Goal: Find specific page/section: Find specific page/section

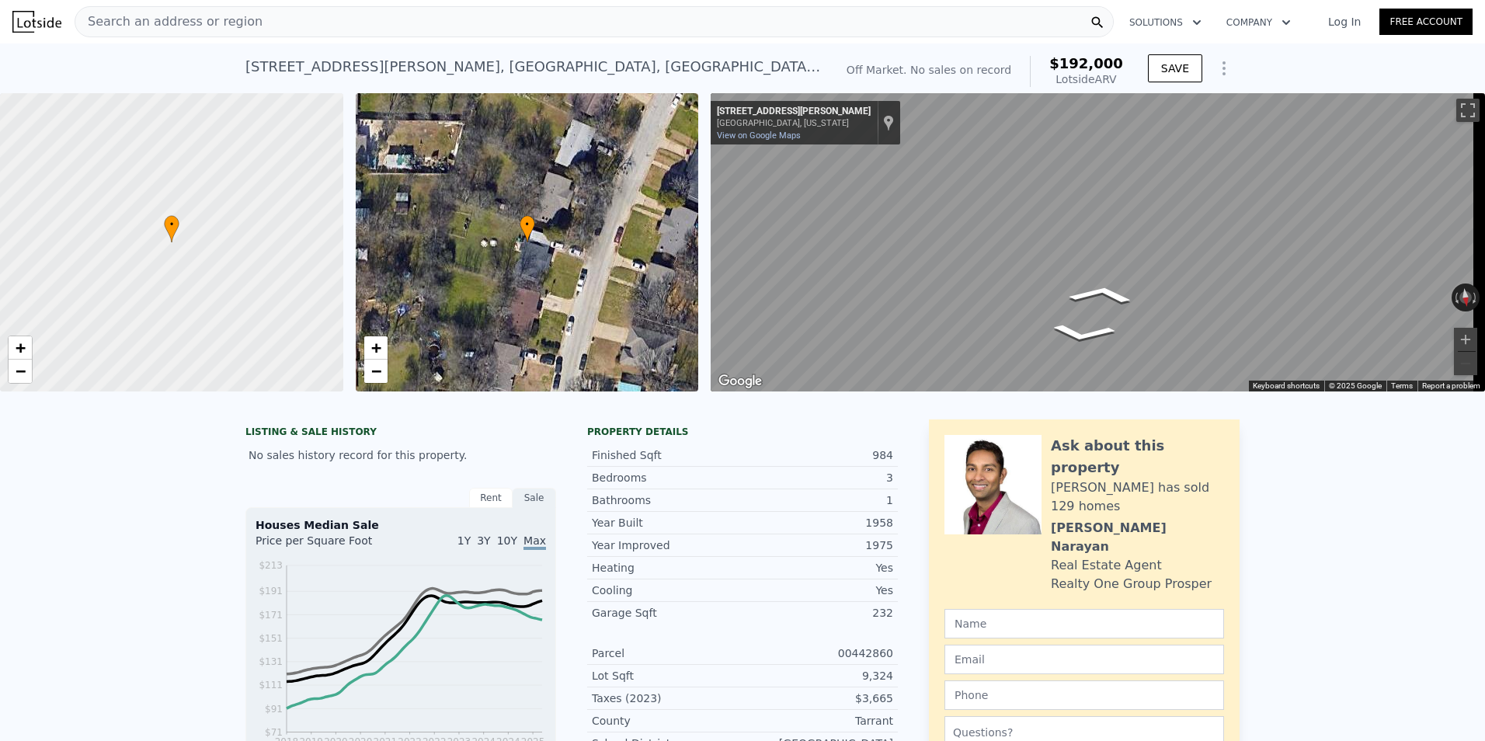
scroll to position [0, 1479]
click at [152, 17] on span "Search an address or region" at bounding box center [168, 21] width 187 height 19
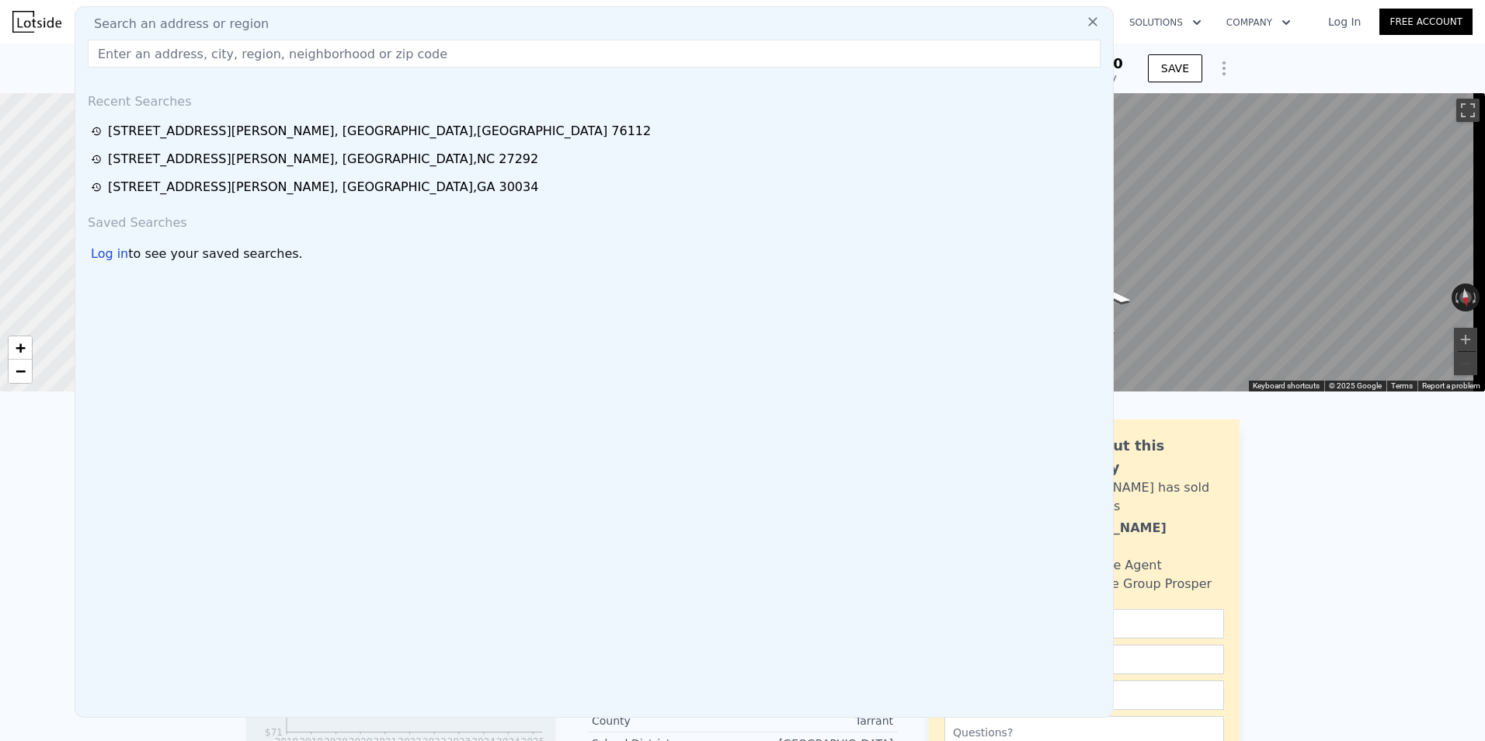
click at [140, 53] on input "text" at bounding box center [594, 54] width 1013 height 28
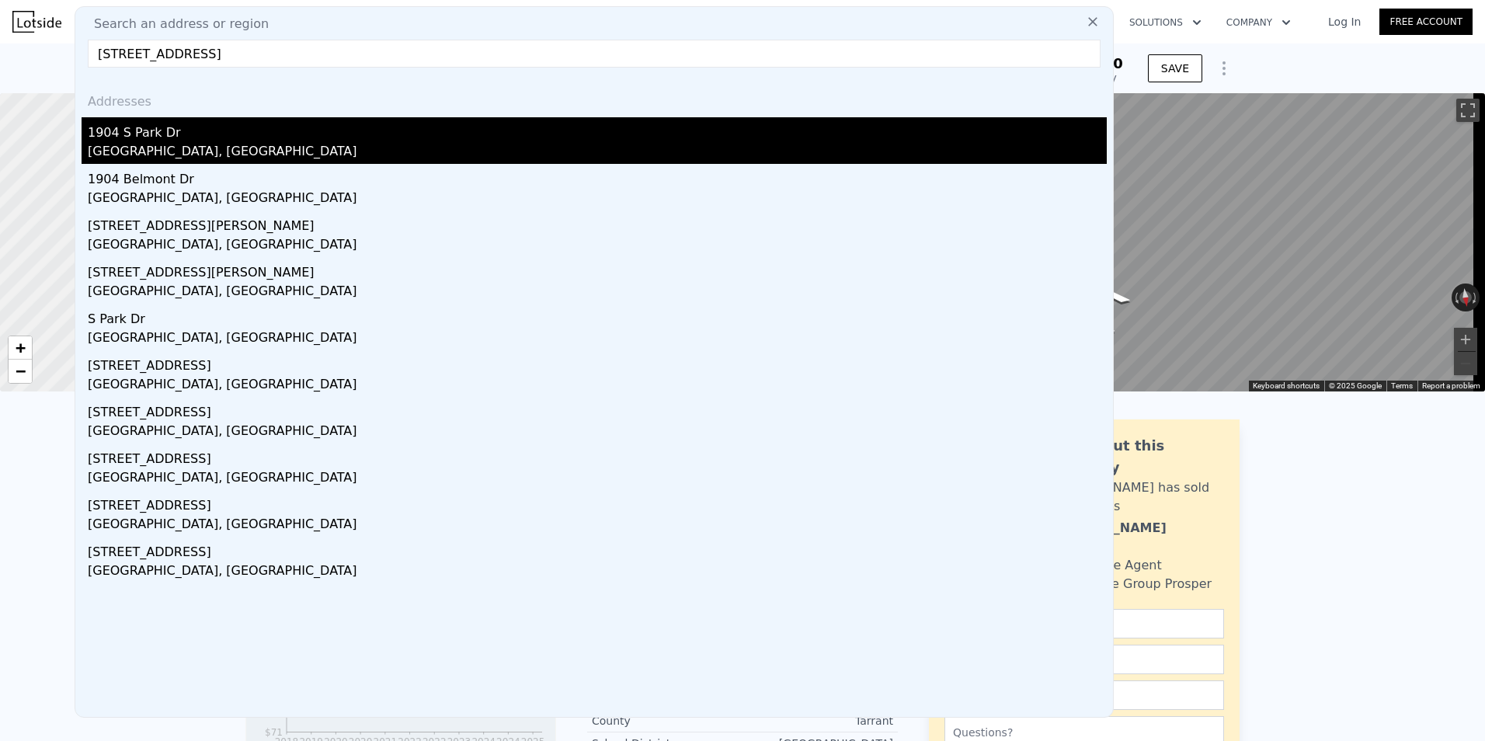
type input "[STREET_ADDRESS]"
click at [151, 134] on div "1904 S Park Dr" at bounding box center [597, 129] width 1019 height 25
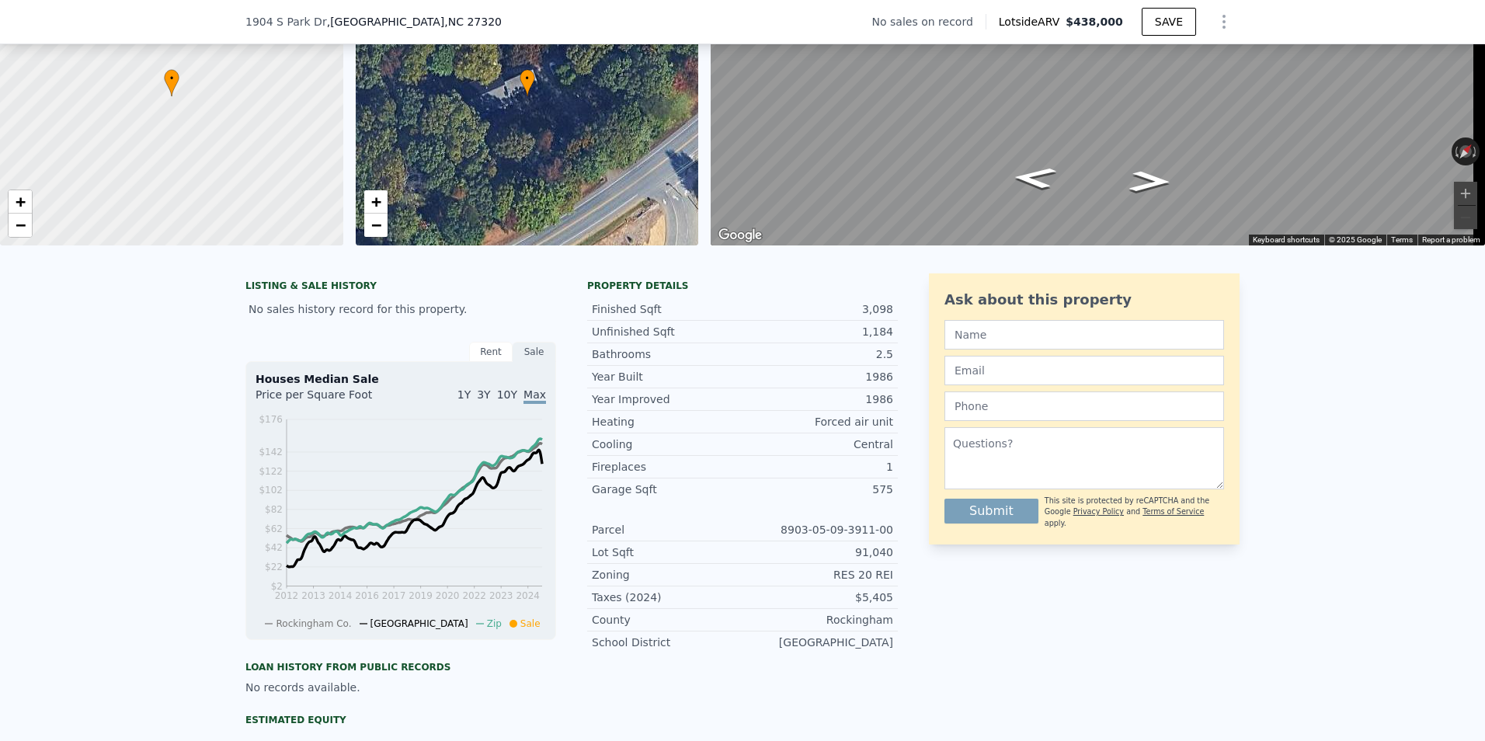
scroll to position [1160, 0]
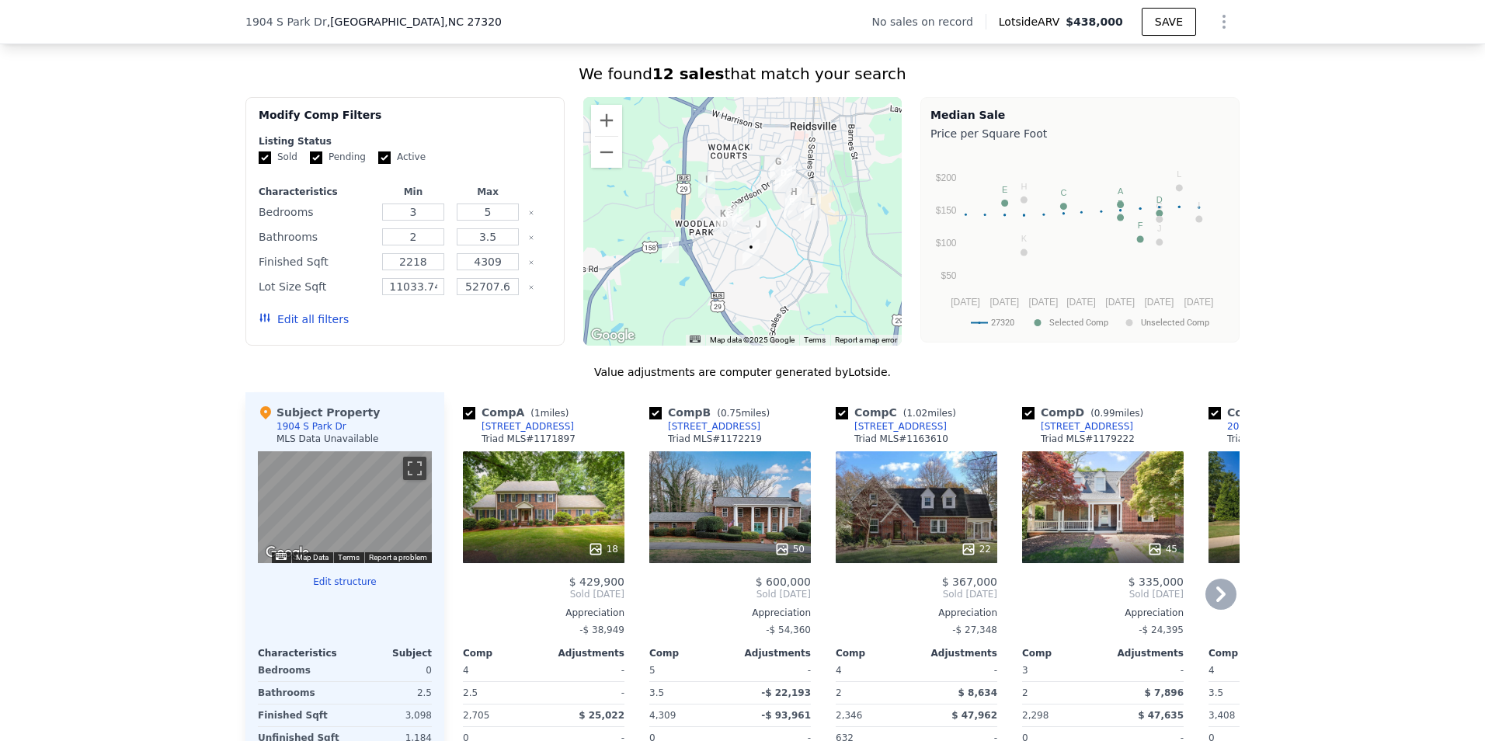
click at [1223, 602] on icon at bounding box center [1221, 594] width 31 height 31
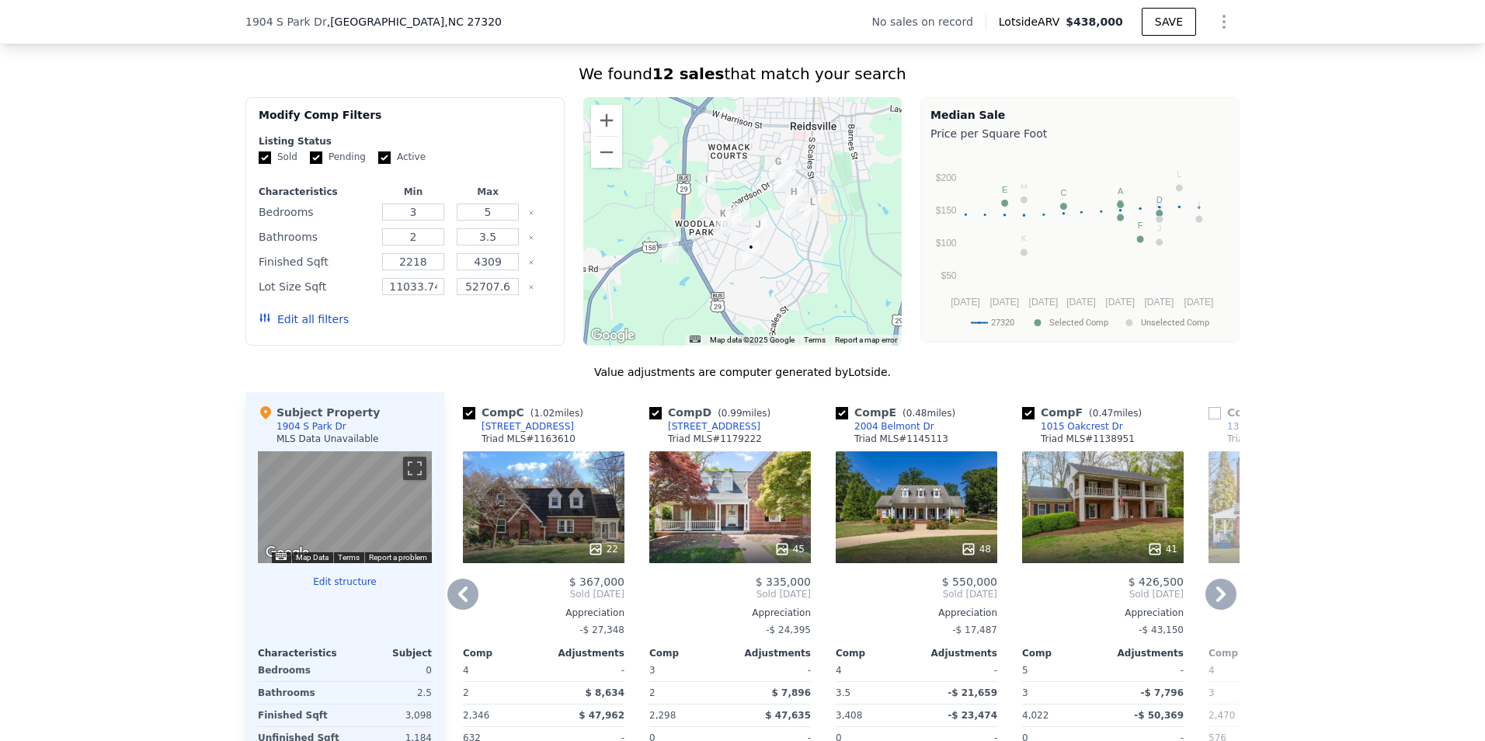
click at [1223, 602] on icon at bounding box center [1221, 594] width 31 height 31
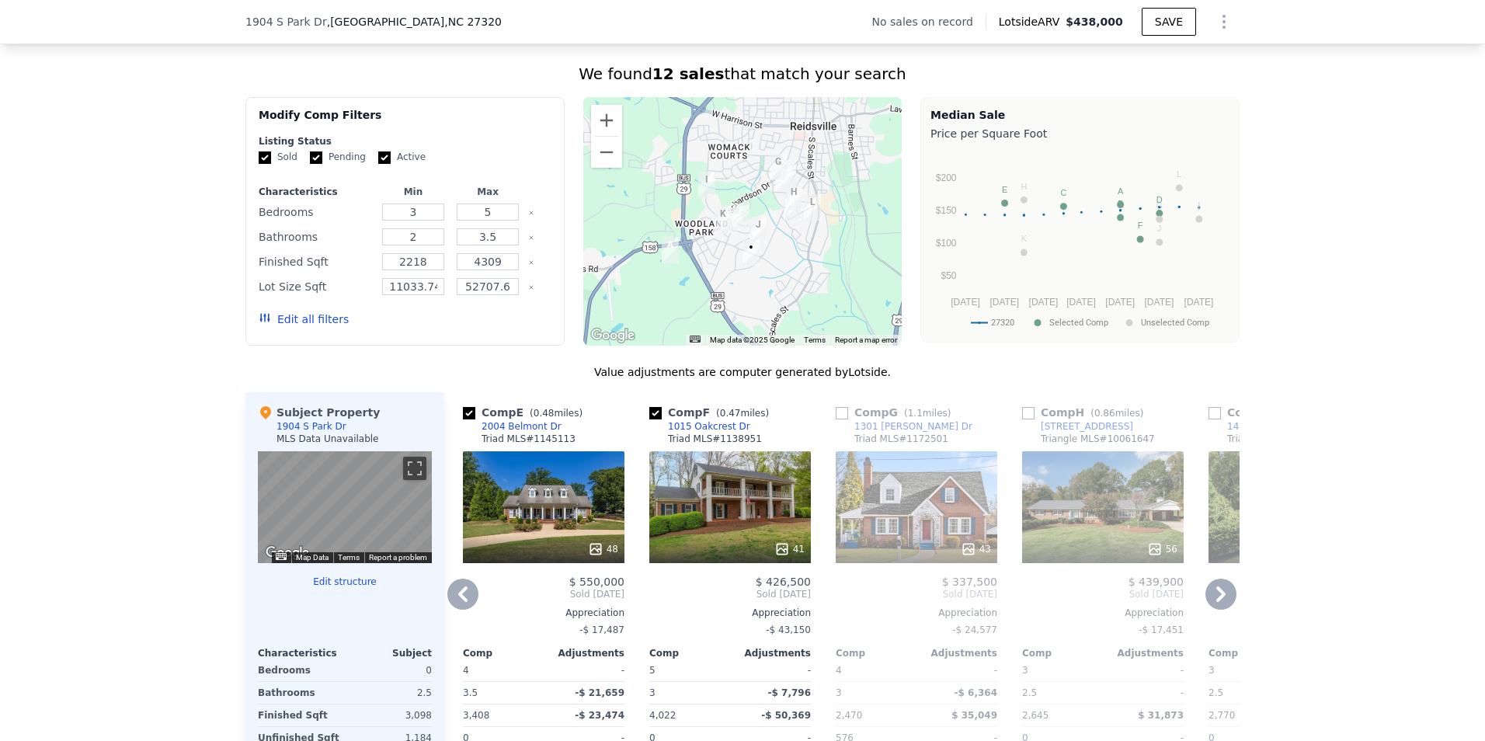
click at [1223, 602] on icon at bounding box center [1221, 594] width 31 height 31
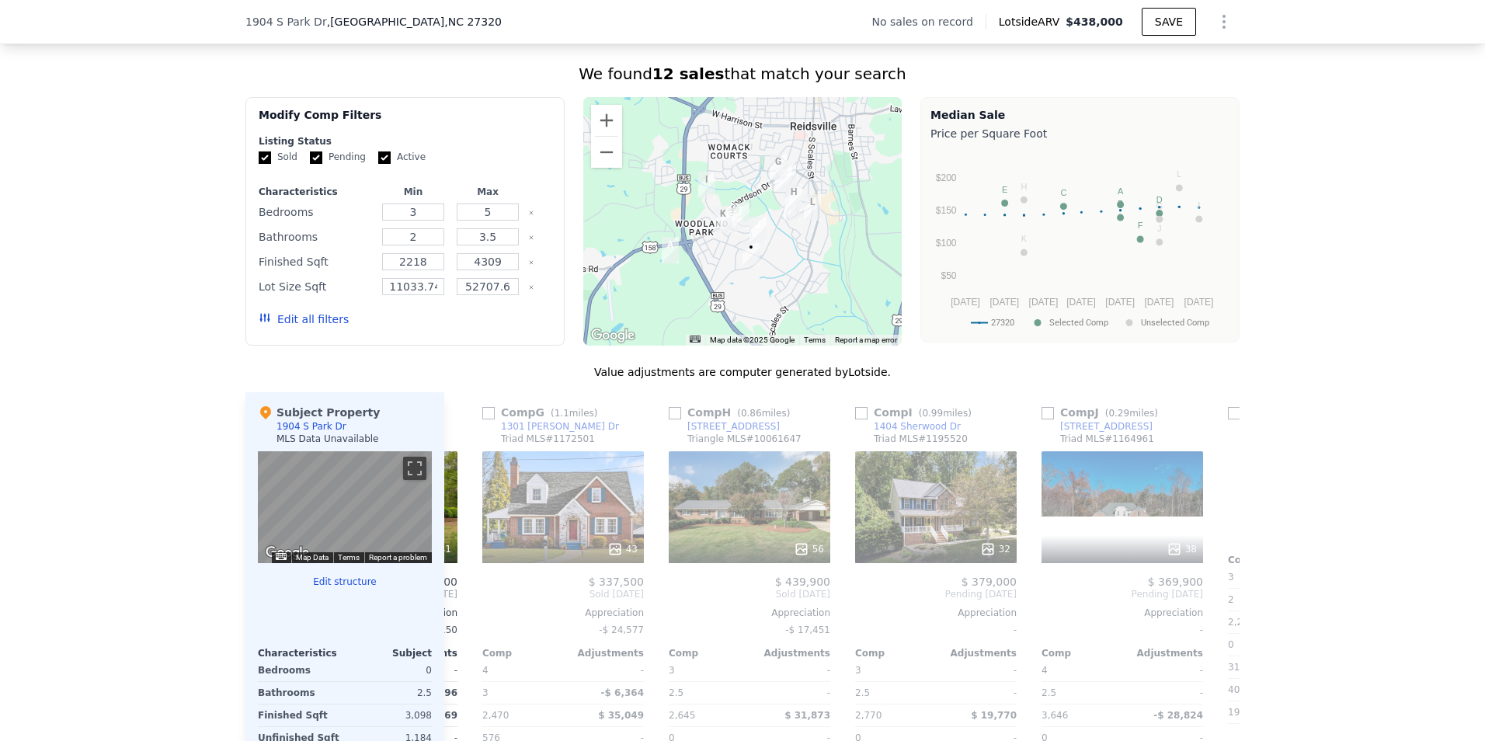
scroll to position [0, 1119]
